Goal: Transaction & Acquisition: Download file/media

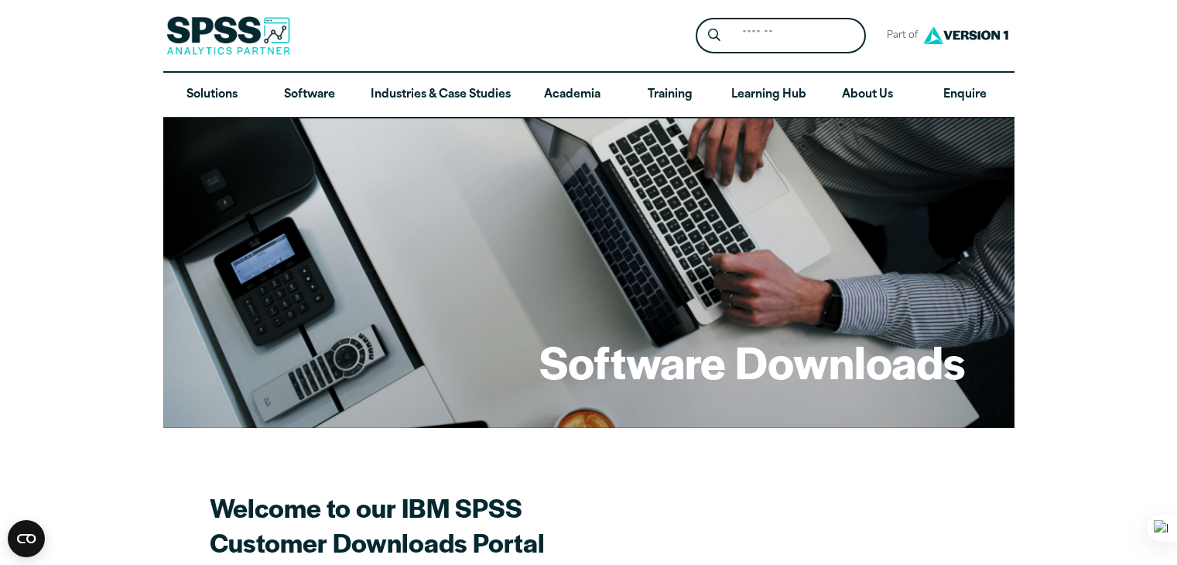
scroll to position [1173, 0]
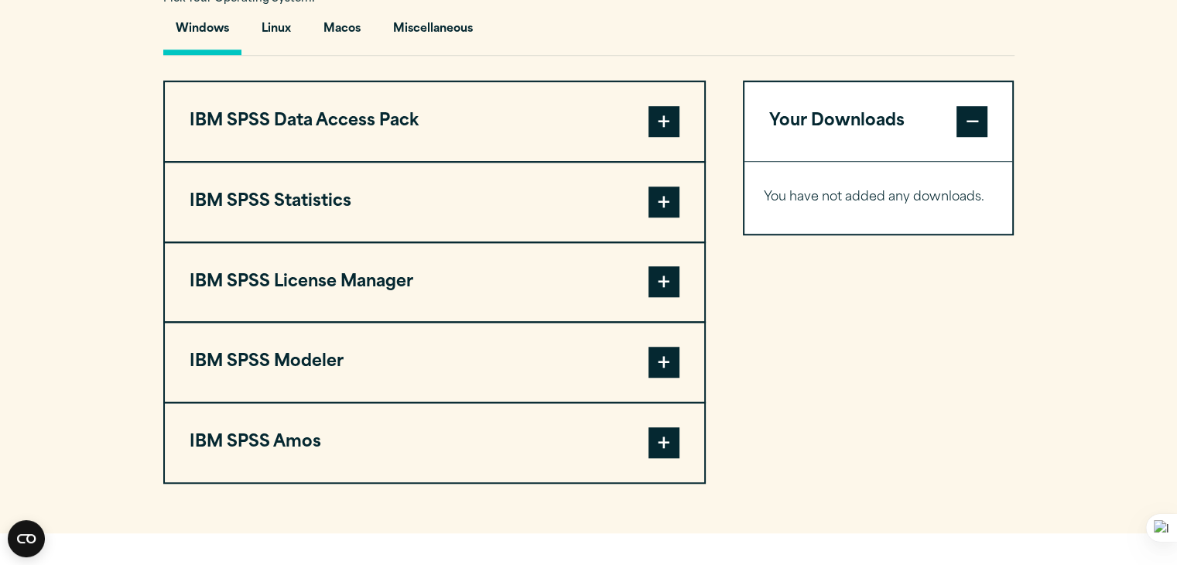
click at [481, 193] on button "IBM SPSS Statistics" at bounding box center [434, 201] width 539 height 79
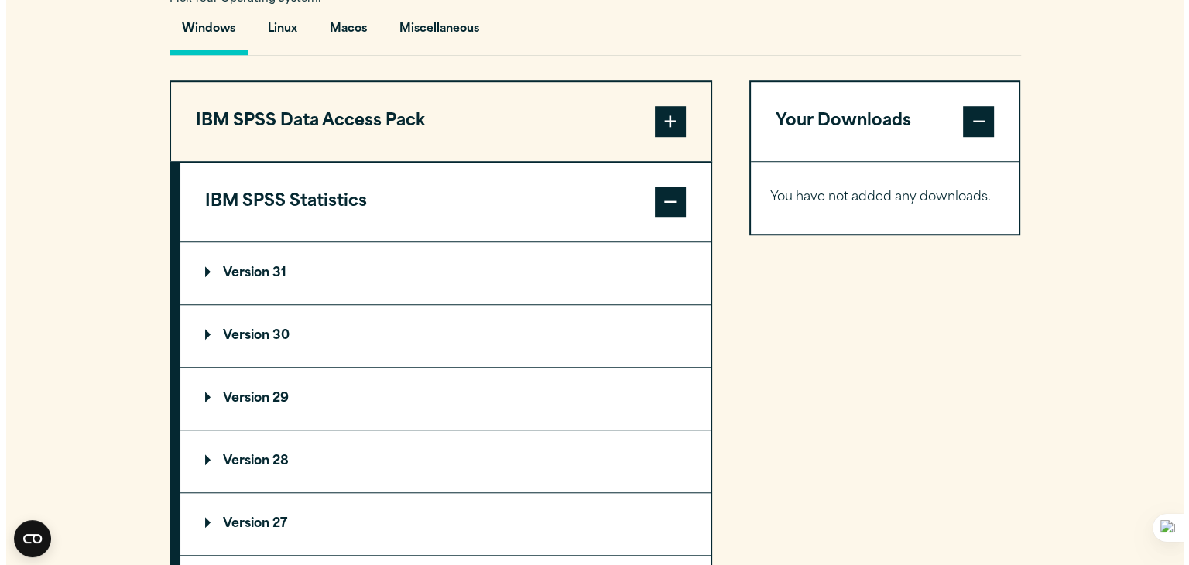
scroll to position [1191, 0]
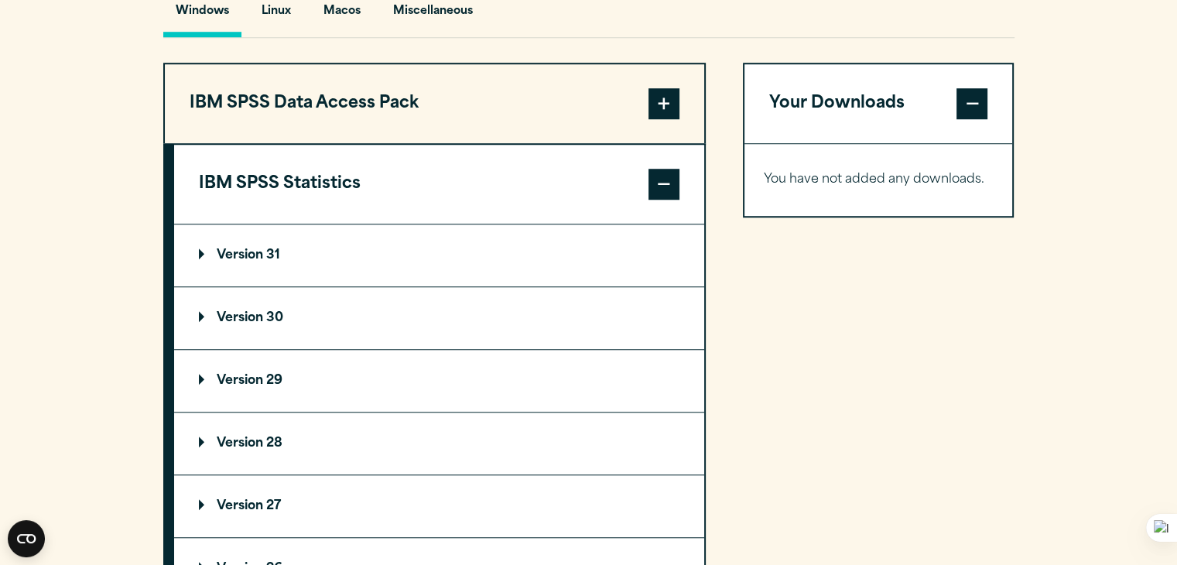
click at [227, 245] on summary "Version 31" at bounding box center [439, 255] width 530 height 62
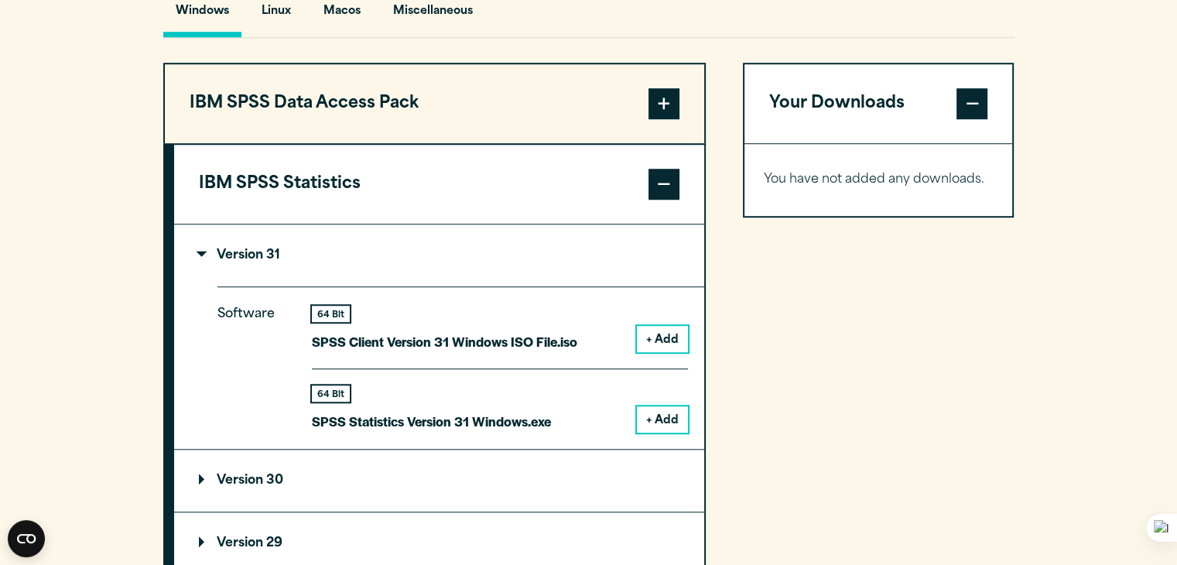
click at [662, 420] on button "+ Add" at bounding box center [662, 419] width 51 height 26
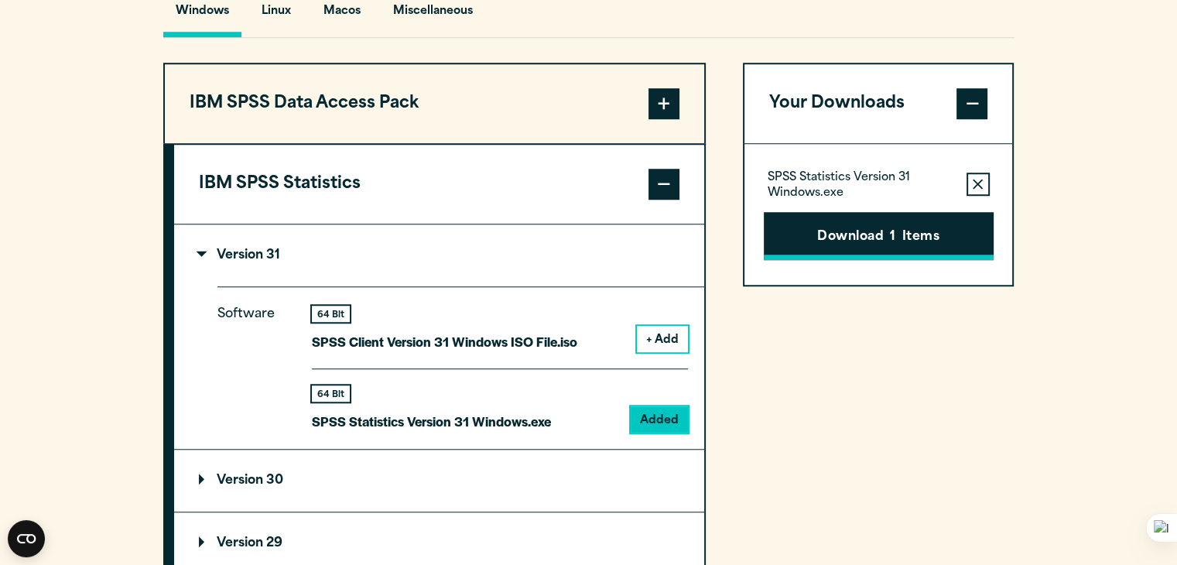
click at [916, 249] on button "Download 1 Items" at bounding box center [879, 236] width 230 height 48
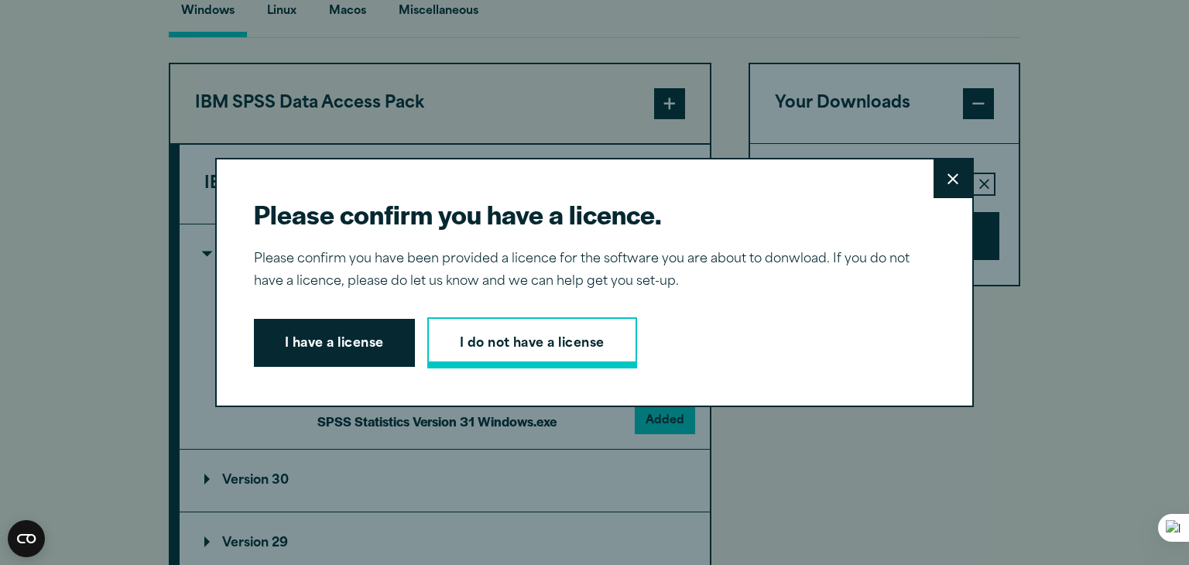
click at [448, 354] on link "I do not have a license" at bounding box center [532, 342] width 210 height 51
click at [947, 176] on icon at bounding box center [952, 179] width 11 height 12
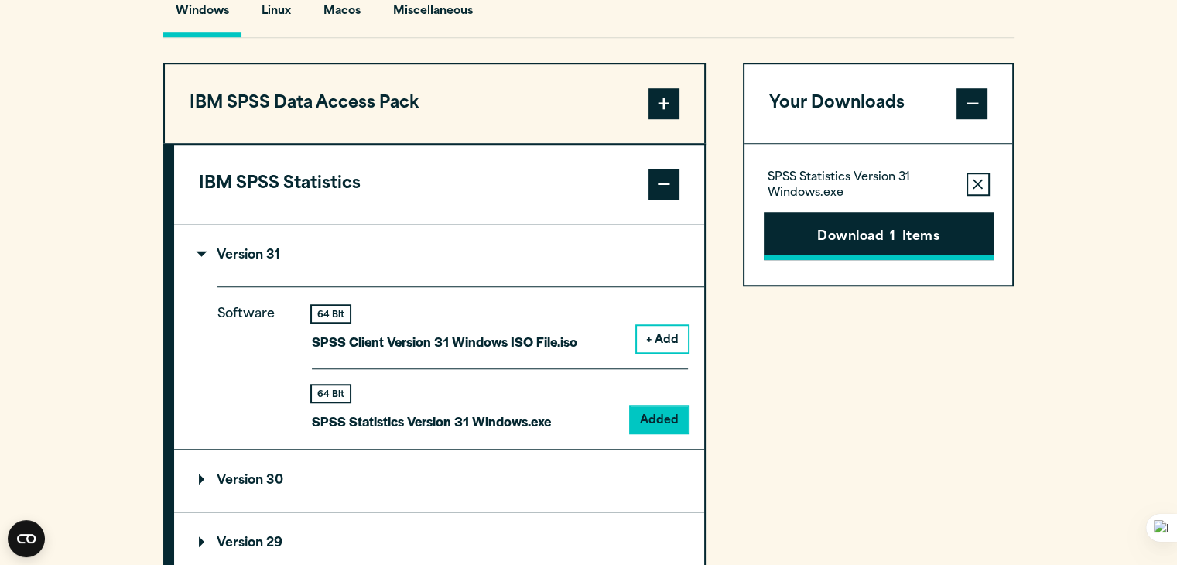
click at [908, 245] on button "Download 1 Items" at bounding box center [879, 236] width 230 height 48
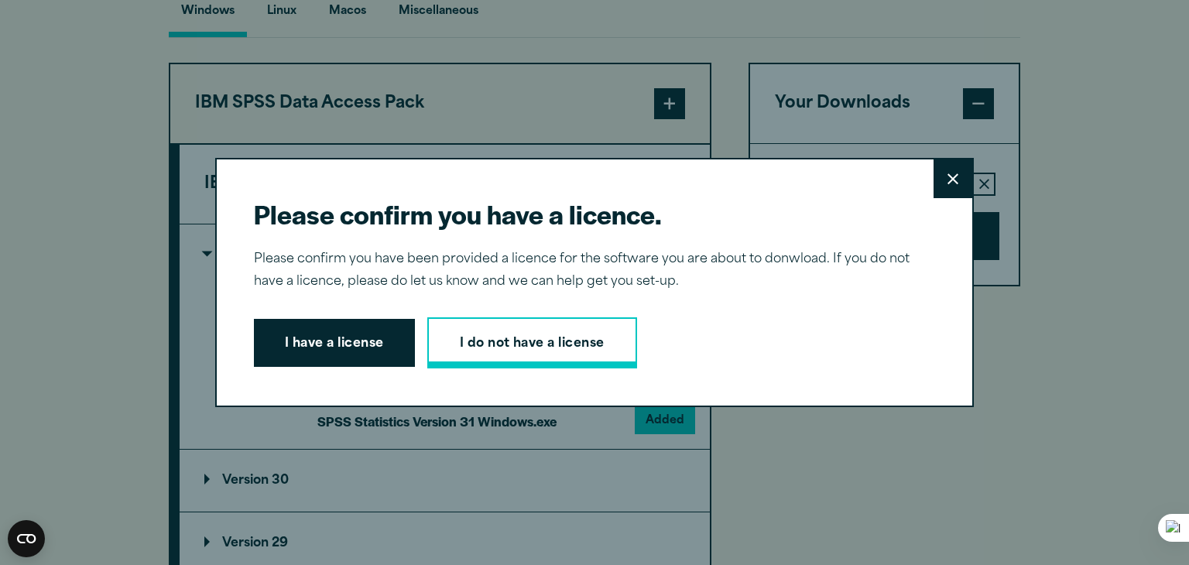
click at [527, 351] on link "I do not have a license" at bounding box center [532, 342] width 210 height 51
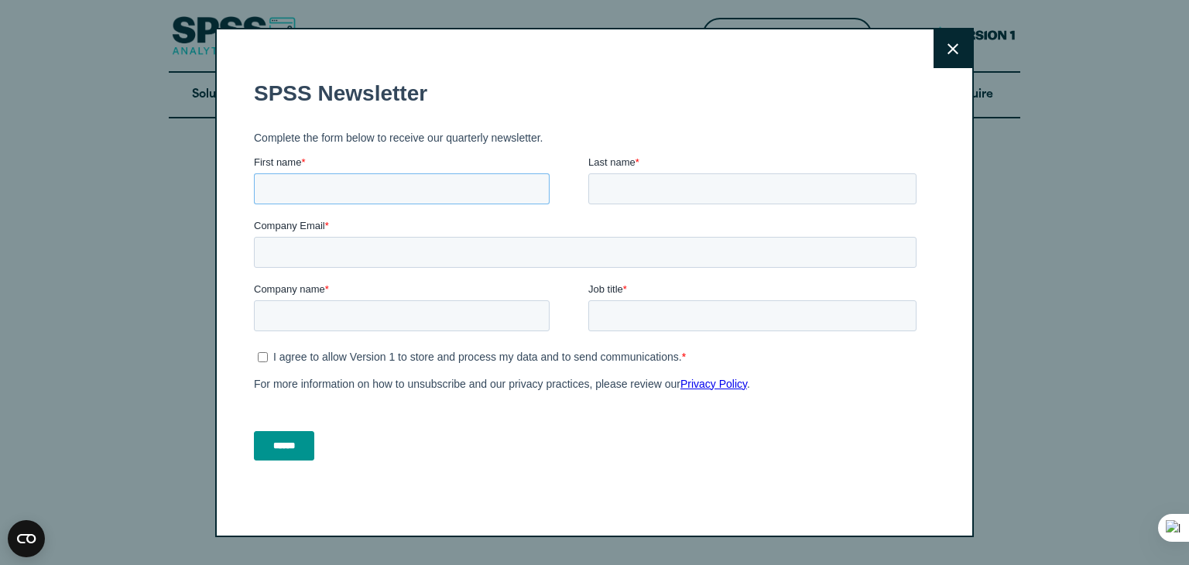
click at [395, 190] on input "First name *" at bounding box center [402, 188] width 296 height 31
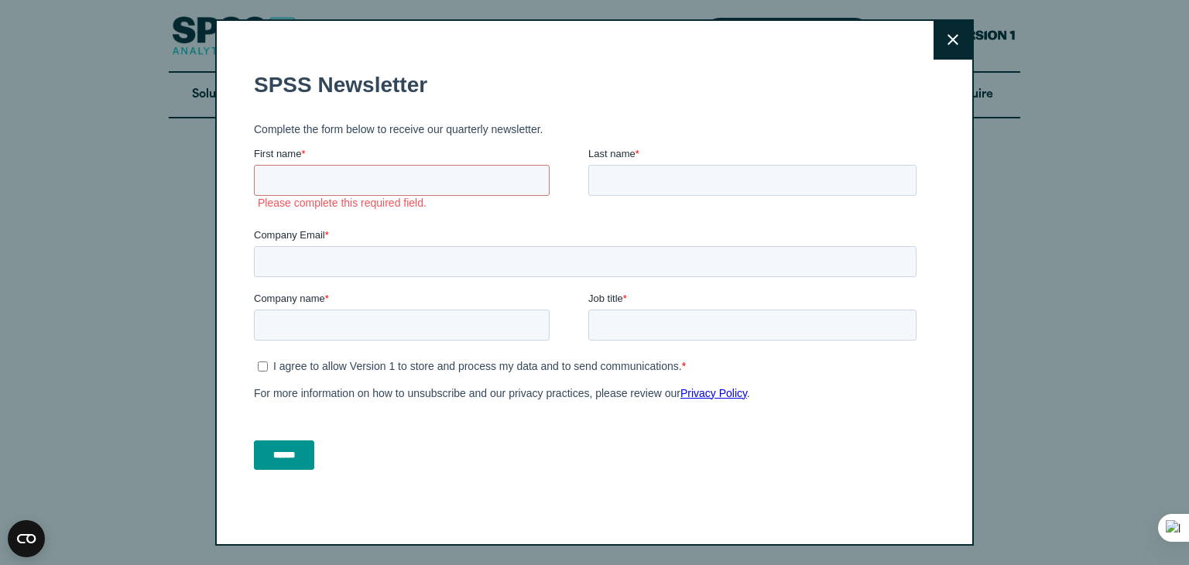
drag, startPoint x: 470, startPoint y: 162, endPoint x: 470, endPoint y: 176, distance: 13.2
click at [470, 176] on div "First name * Please complete this required field." at bounding box center [421, 178] width 334 height 67
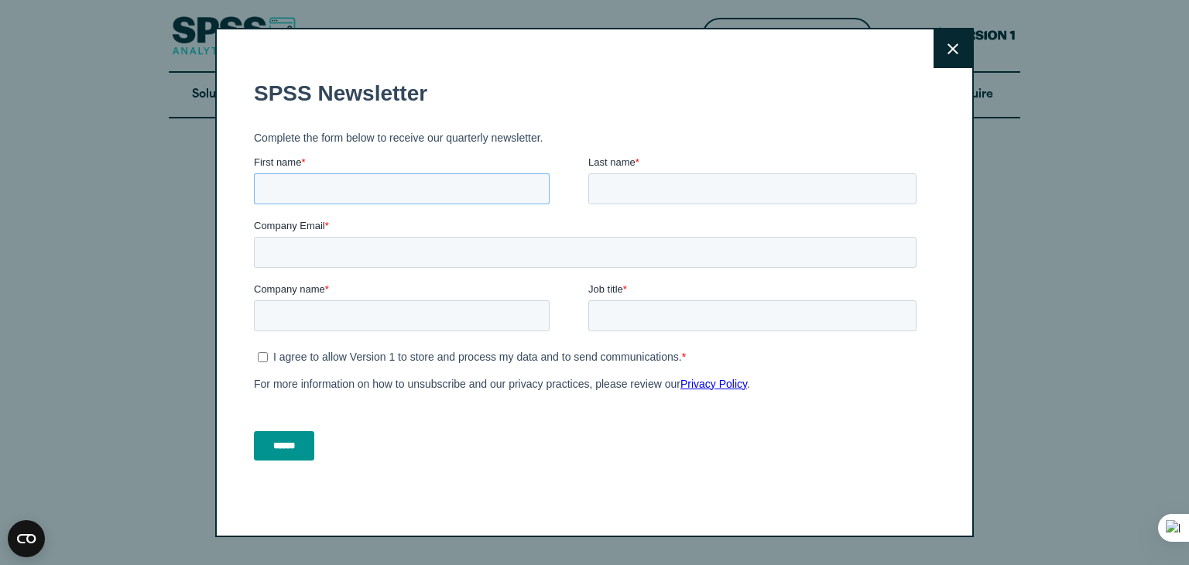
drag, startPoint x: 470, startPoint y: 185, endPoint x: 470, endPoint y: 176, distance: 9.3
click at [470, 176] on input "First name *" at bounding box center [402, 188] width 296 height 31
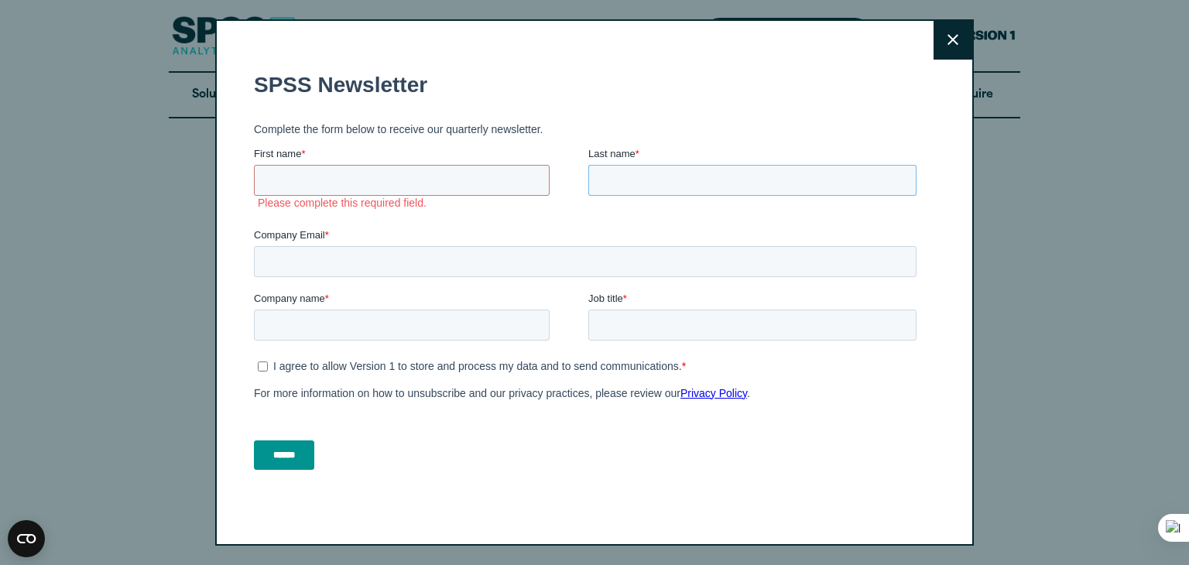
drag, startPoint x: 701, startPoint y: 178, endPoint x: 701, endPoint y: 187, distance: 9.3
click at [701, 187] on input "Last name *" at bounding box center [752, 179] width 328 height 31
click at [351, 181] on input "First name *" at bounding box center [402, 179] width 296 height 31
click at [351, 172] on input "First name *" at bounding box center [402, 179] width 296 height 31
type input "**********"
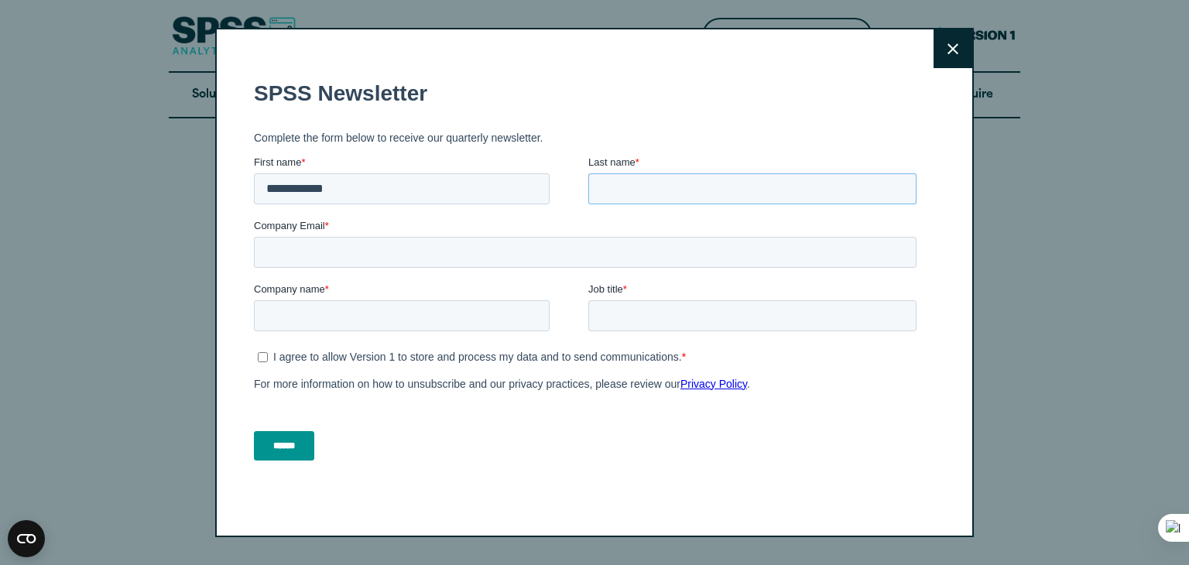
drag, startPoint x: 706, startPoint y: 201, endPoint x: 706, endPoint y: 193, distance: 8.5
click at [706, 193] on input "Last name *" at bounding box center [752, 188] width 328 height 31
type input "*******"
click at [653, 254] on input "Company Email *" at bounding box center [585, 252] width 662 height 31
type input "*"
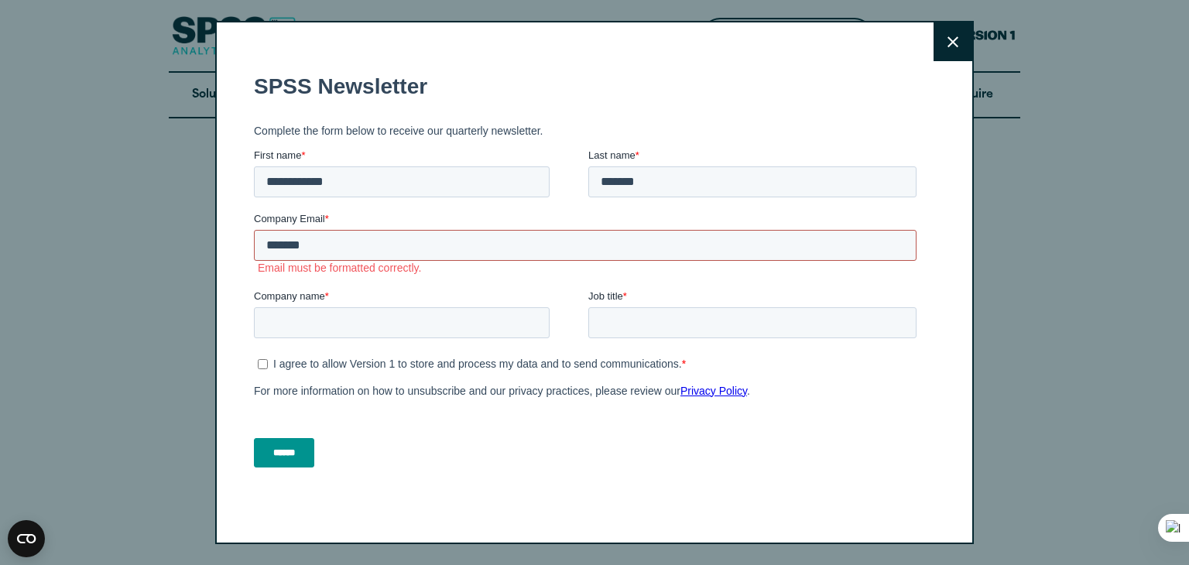
type input "**********"
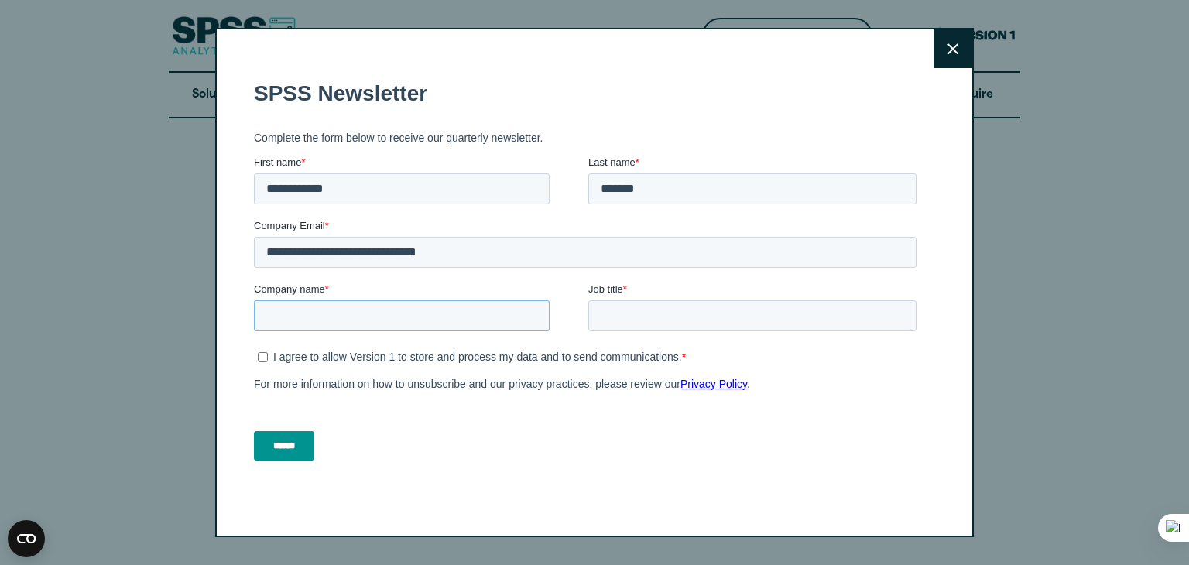
click at [434, 320] on input "Company name *" at bounding box center [402, 315] width 296 height 31
type input "**********"
click at [693, 323] on input "Job title *" at bounding box center [752, 315] width 328 height 31
type input "*******"
click at [302, 446] on input "******" at bounding box center [284, 445] width 60 height 29
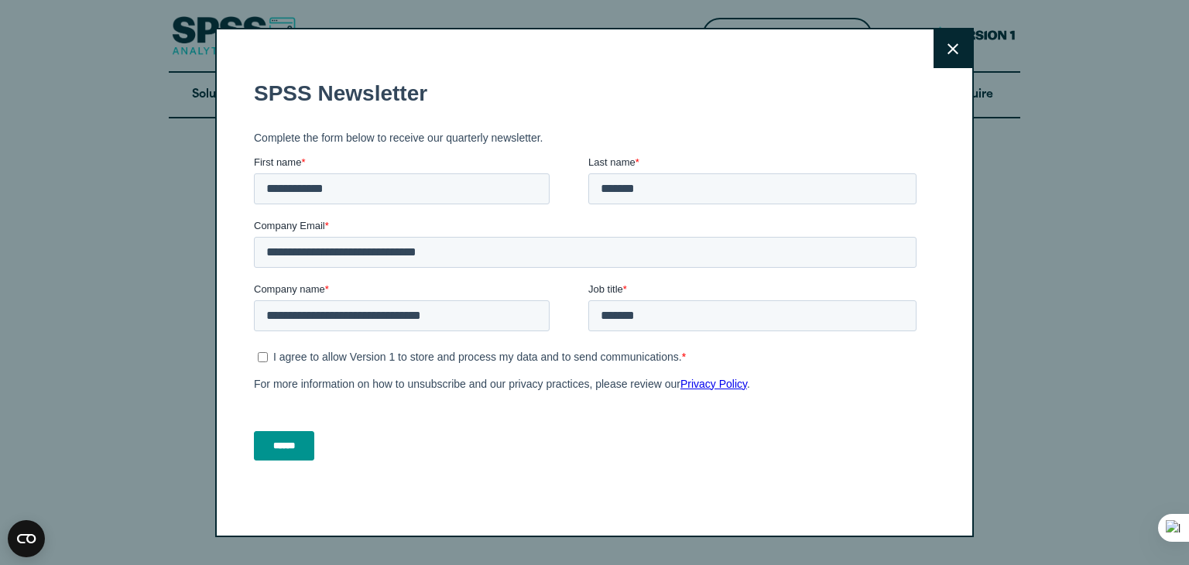
click at [310, 450] on input "******" at bounding box center [284, 445] width 60 height 29
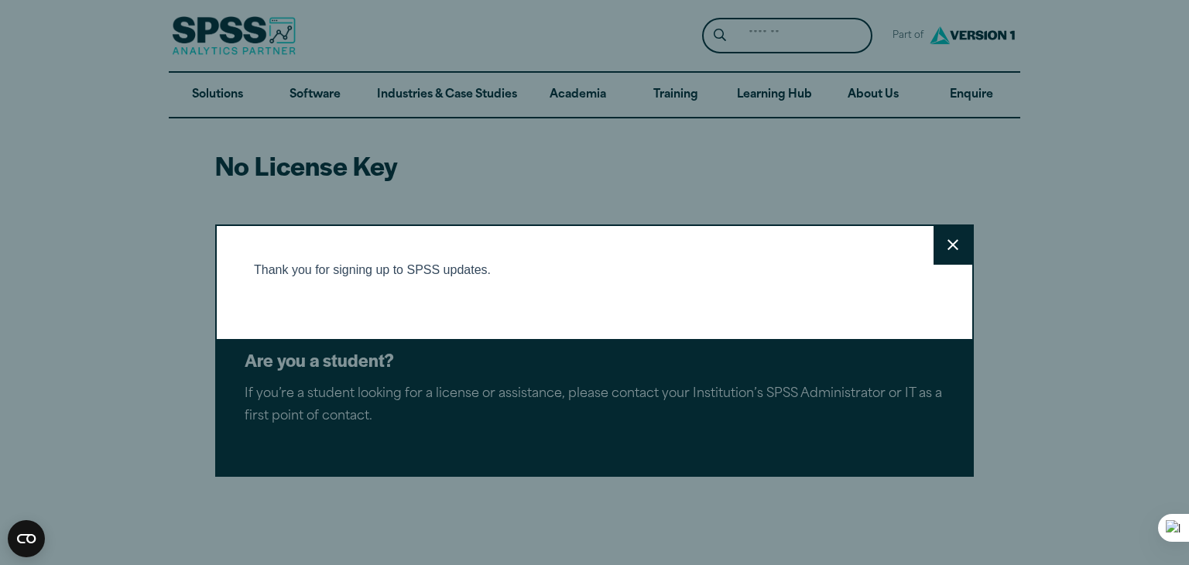
click at [954, 237] on button "Close" at bounding box center [952, 245] width 39 height 39
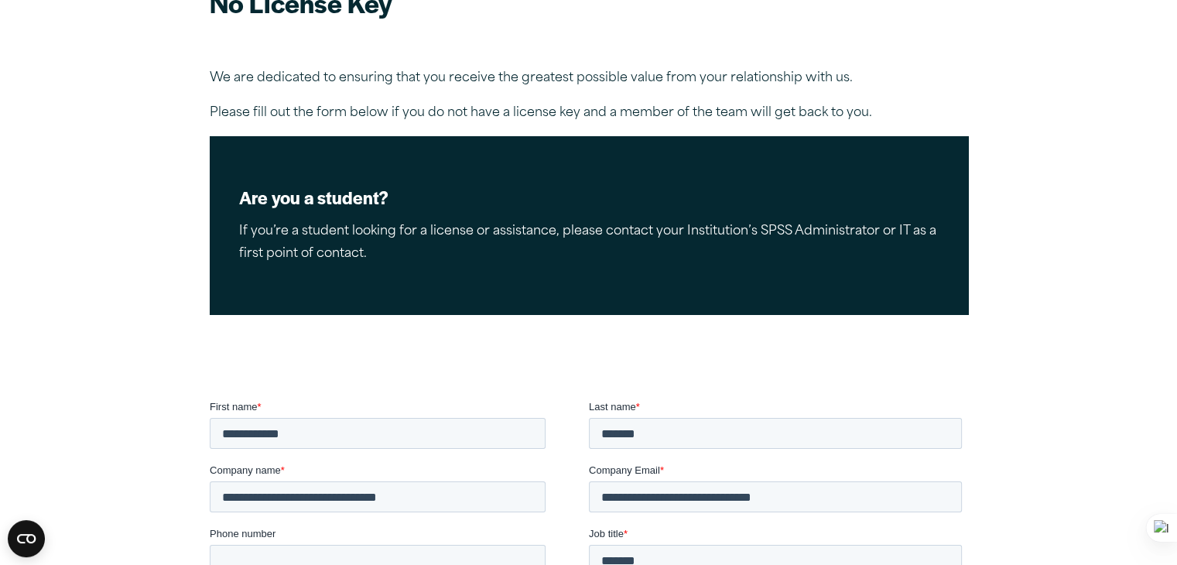
scroll to position [77, 0]
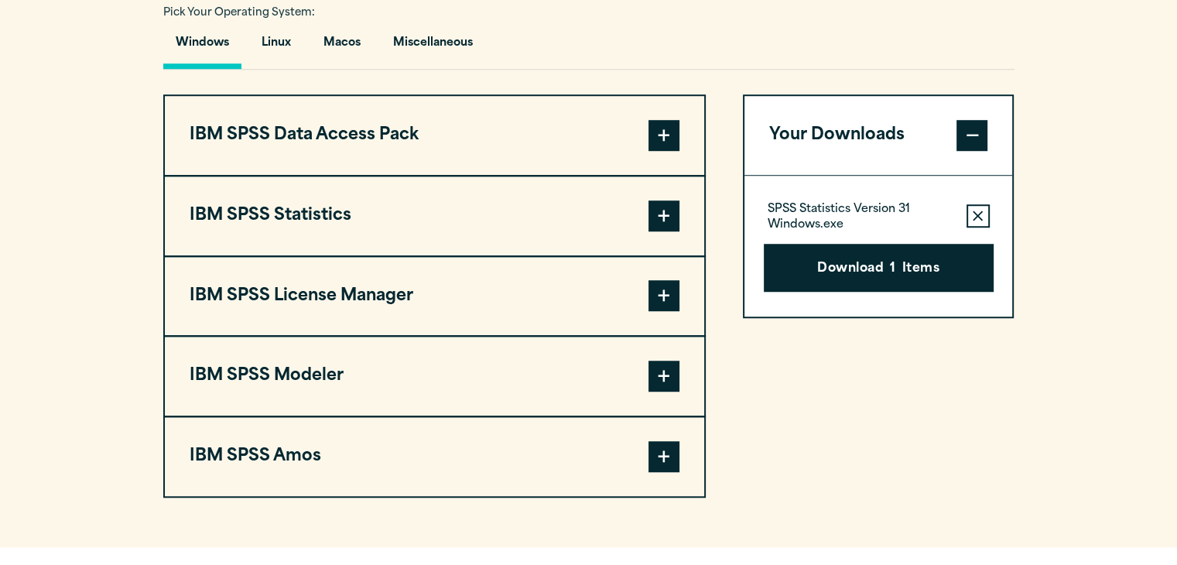
click at [370, 216] on button "IBM SPSS Statistics" at bounding box center [434, 215] width 539 height 79
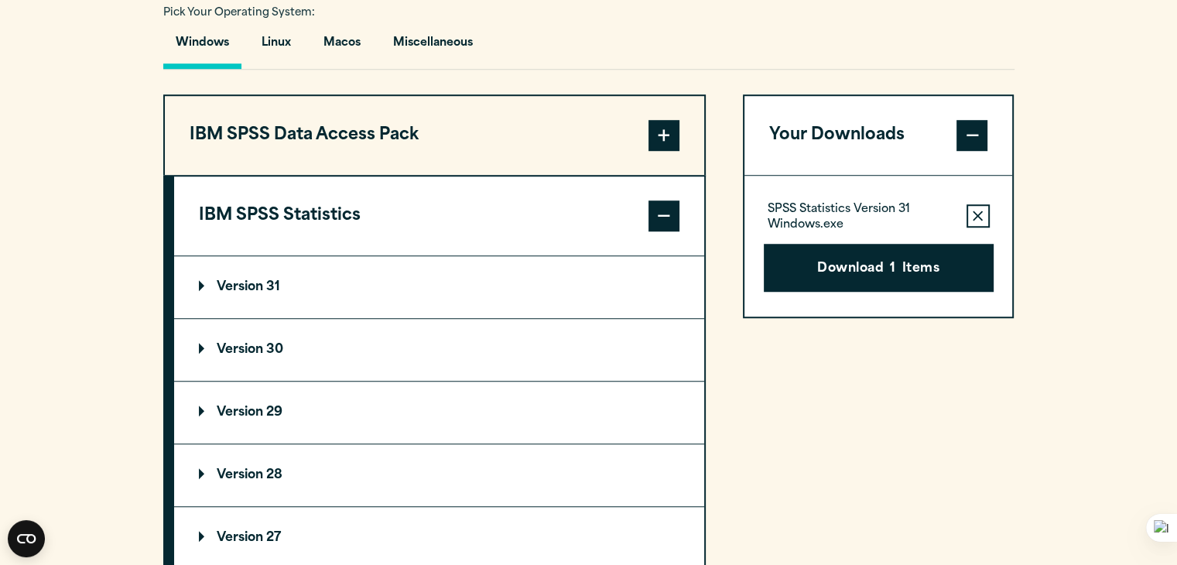
click at [249, 272] on summary "Version 31" at bounding box center [439, 287] width 530 height 62
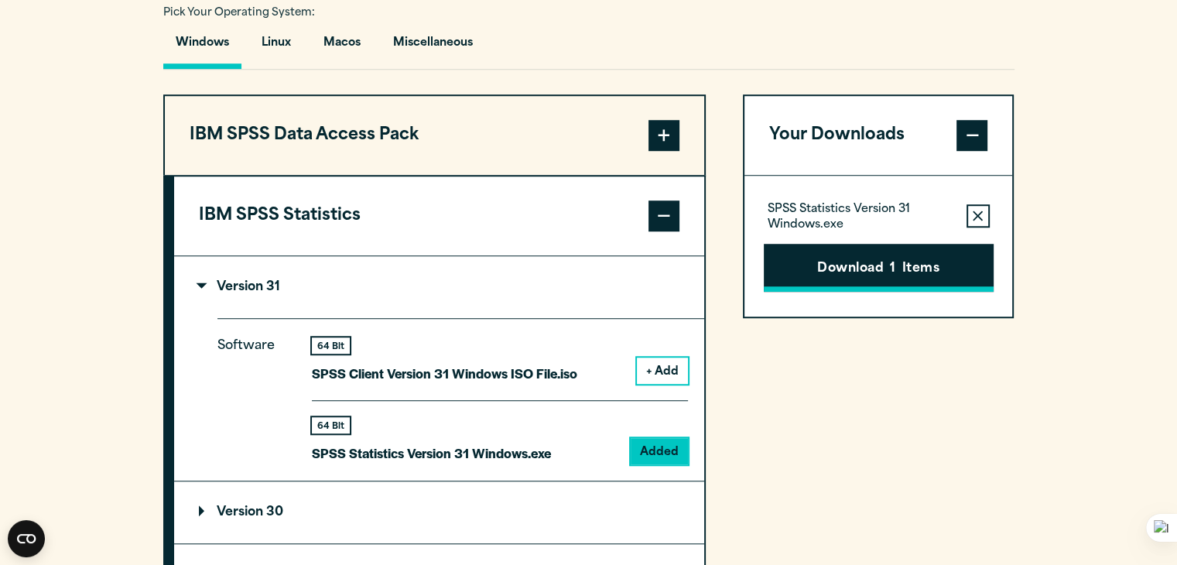
click at [932, 285] on button "Download 1 Items" at bounding box center [879, 268] width 230 height 48
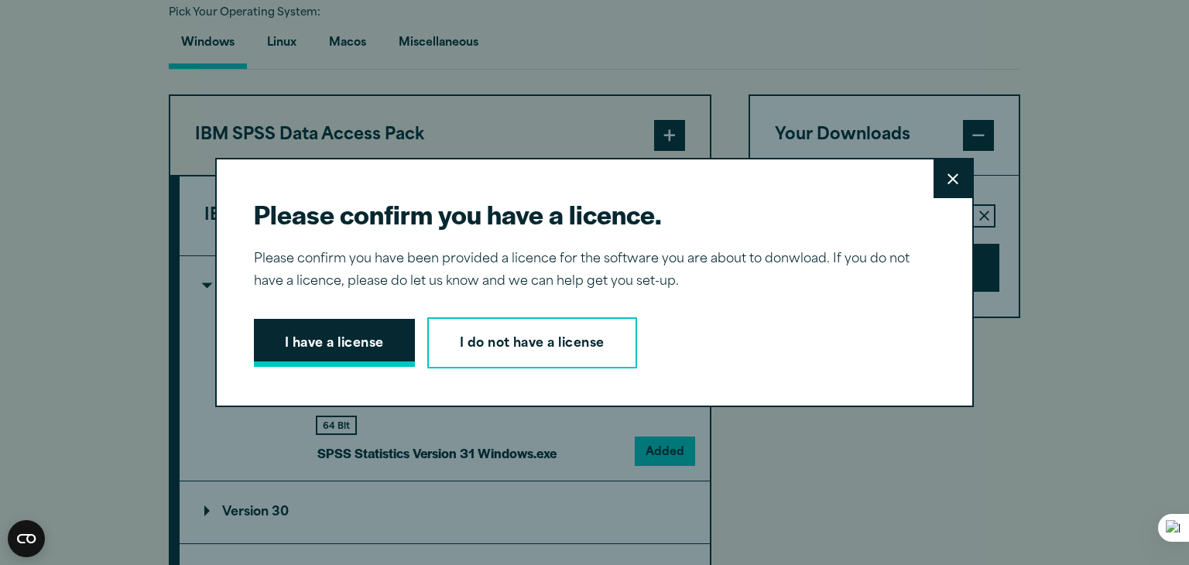
click at [340, 326] on button "I have a license" at bounding box center [334, 343] width 161 height 48
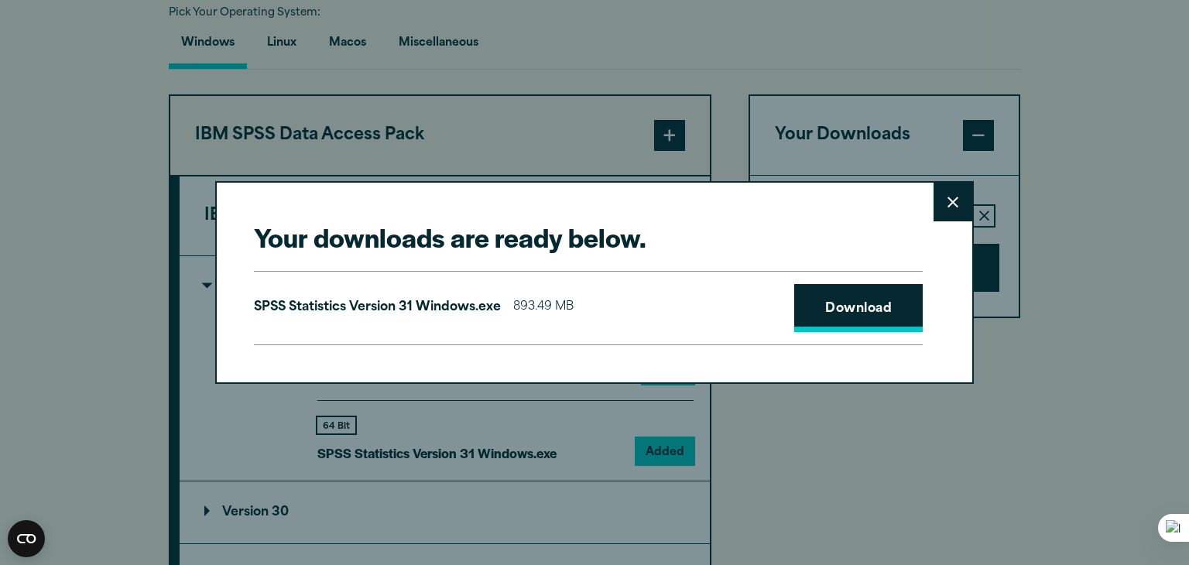
click at [867, 310] on link "Download" at bounding box center [858, 308] width 128 height 48
